Goal: Information Seeking & Learning: Check status

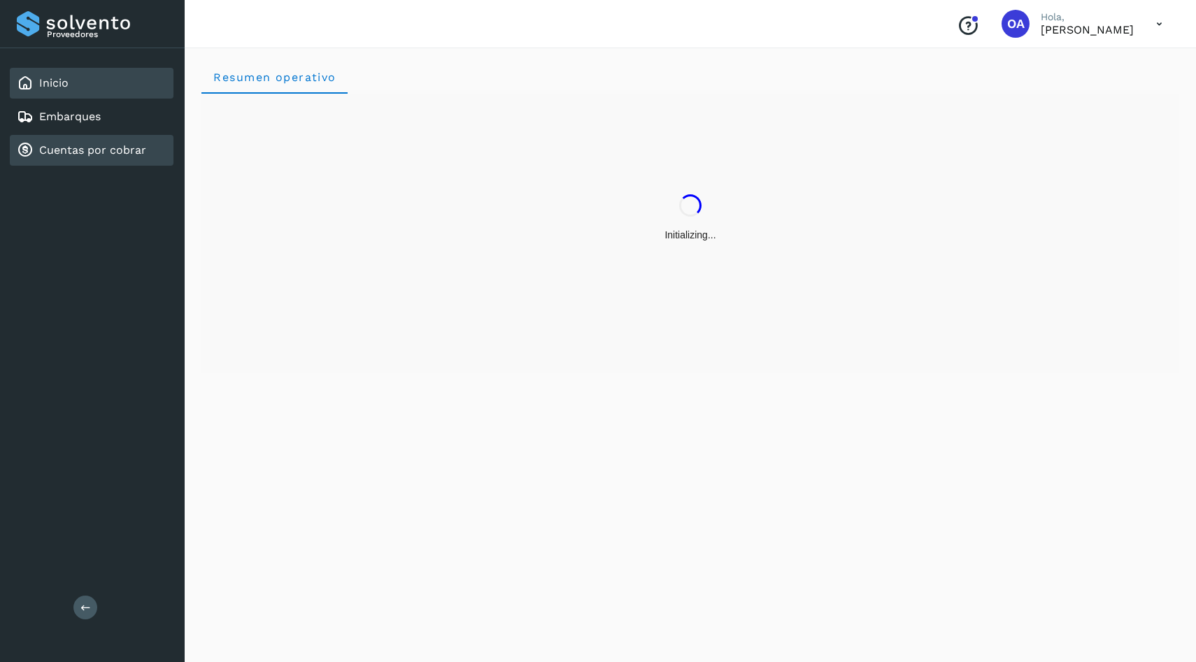
click at [127, 158] on div "Cuentas por cobrar" at bounding box center [81, 150] width 129 height 17
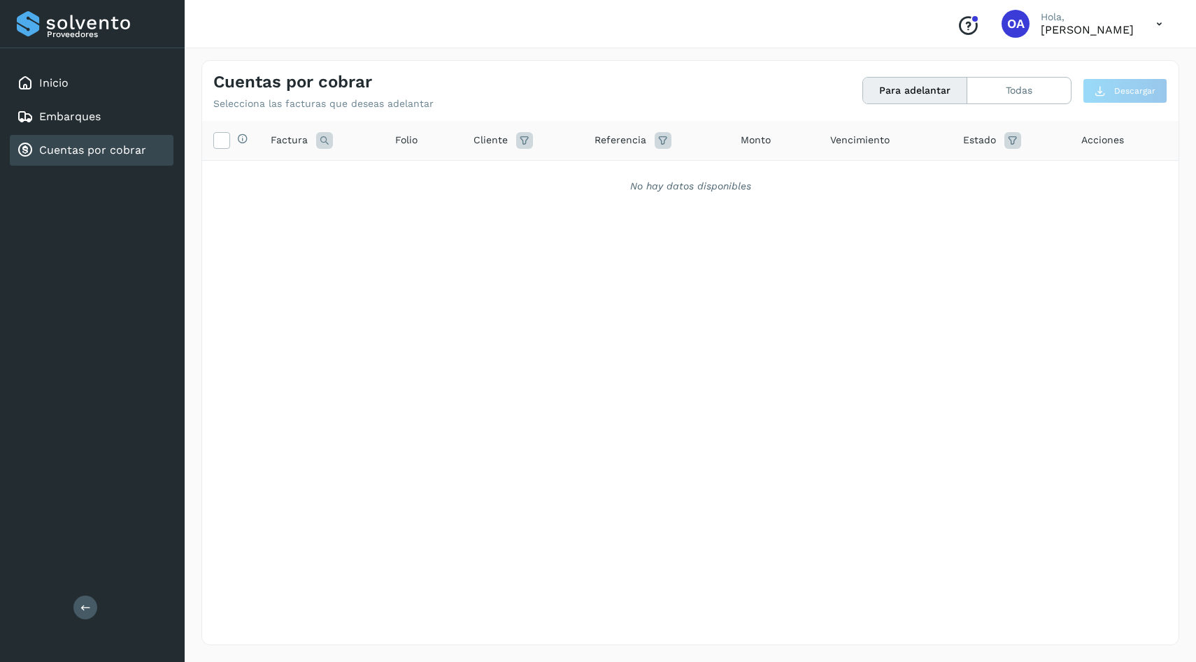
click at [1015, 104] on div "Para adelantar Todas" at bounding box center [966, 90] width 209 height 27
click at [1015, 100] on button "Todas" at bounding box center [1019, 91] width 104 height 26
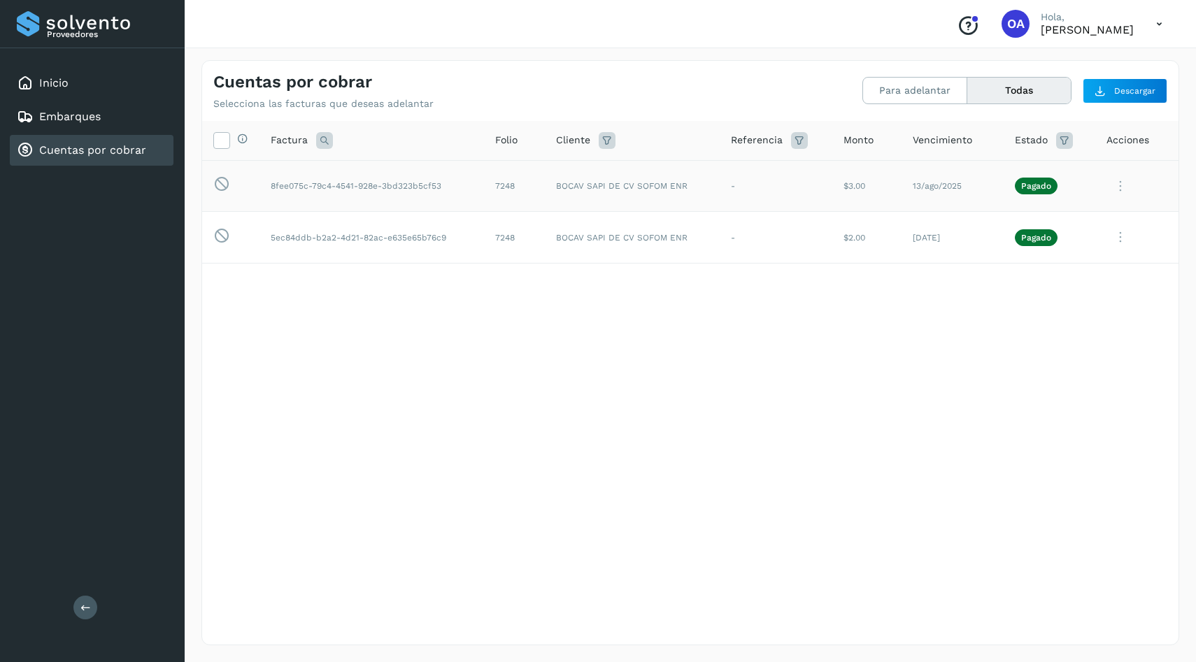
click at [1119, 197] on icon at bounding box center [1120, 186] width 28 height 29
click at [1092, 215] on button "Ver Detalle" at bounding box center [1083, 219] width 166 height 27
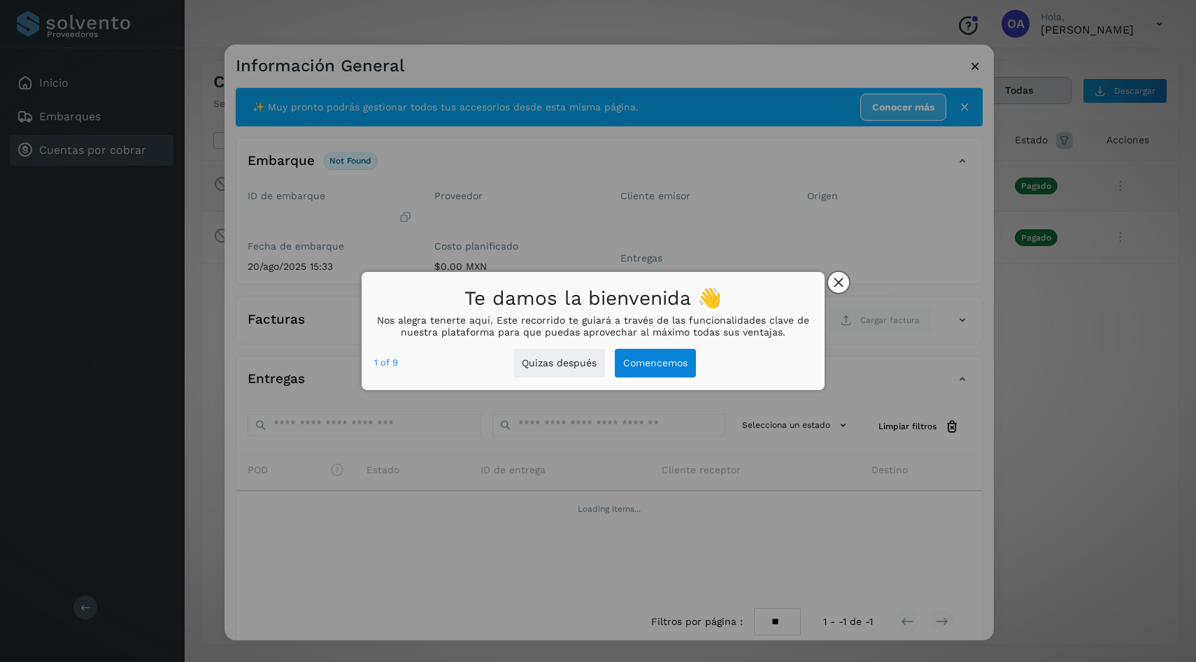
click at [848, 282] on button "close," at bounding box center [838, 282] width 21 height 21
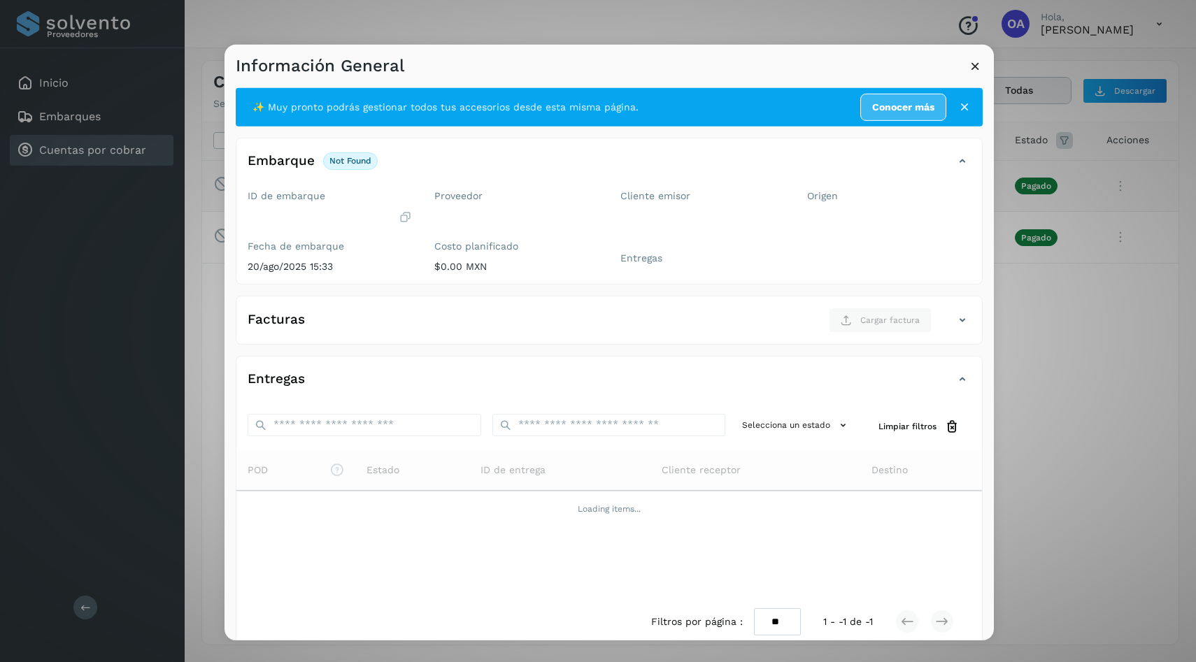
click at [976, 69] on icon at bounding box center [975, 65] width 15 height 15
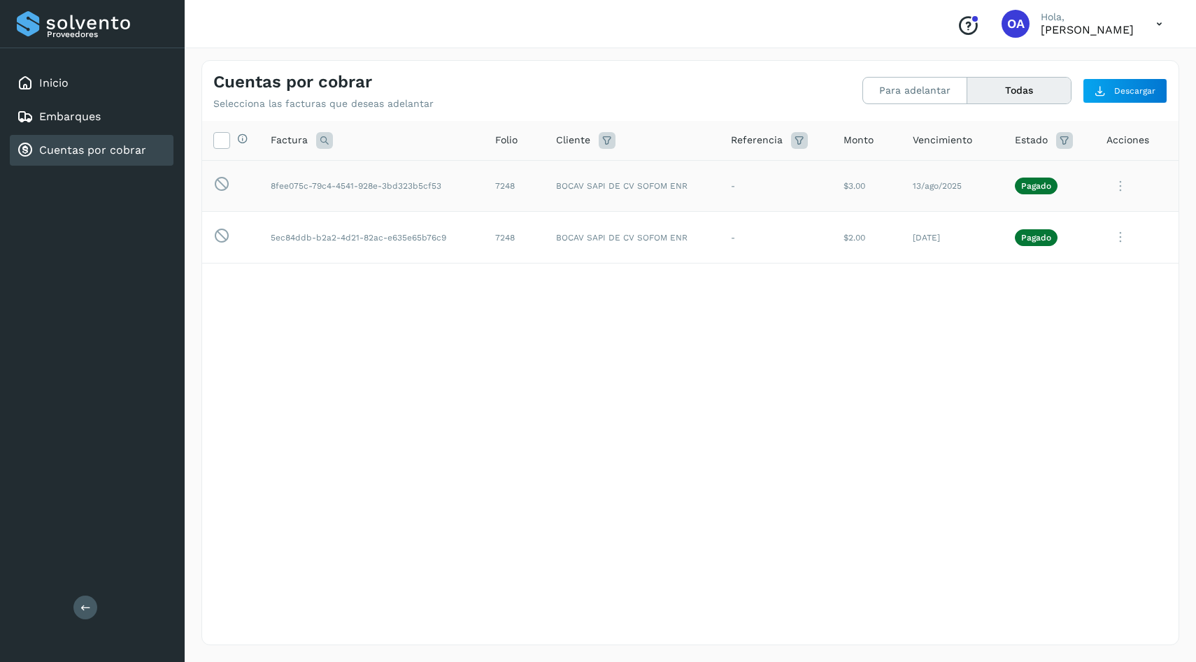
click at [1119, 184] on icon at bounding box center [1120, 186] width 28 height 29
click at [1027, 220] on button "Ver Detalle" at bounding box center [1083, 219] width 166 height 27
